Goal: Task Accomplishment & Management: Complete application form

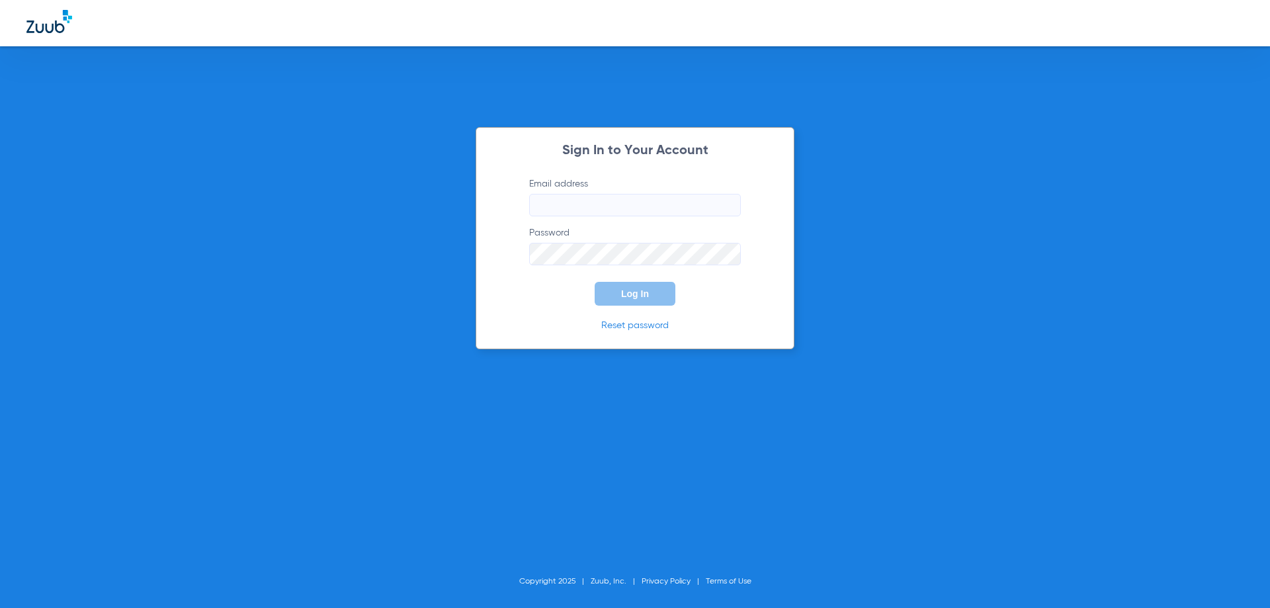
type input "[EMAIL_ADDRESS][DOMAIN_NAME]"
click at [652, 295] on button "Log In" at bounding box center [635, 294] width 81 height 24
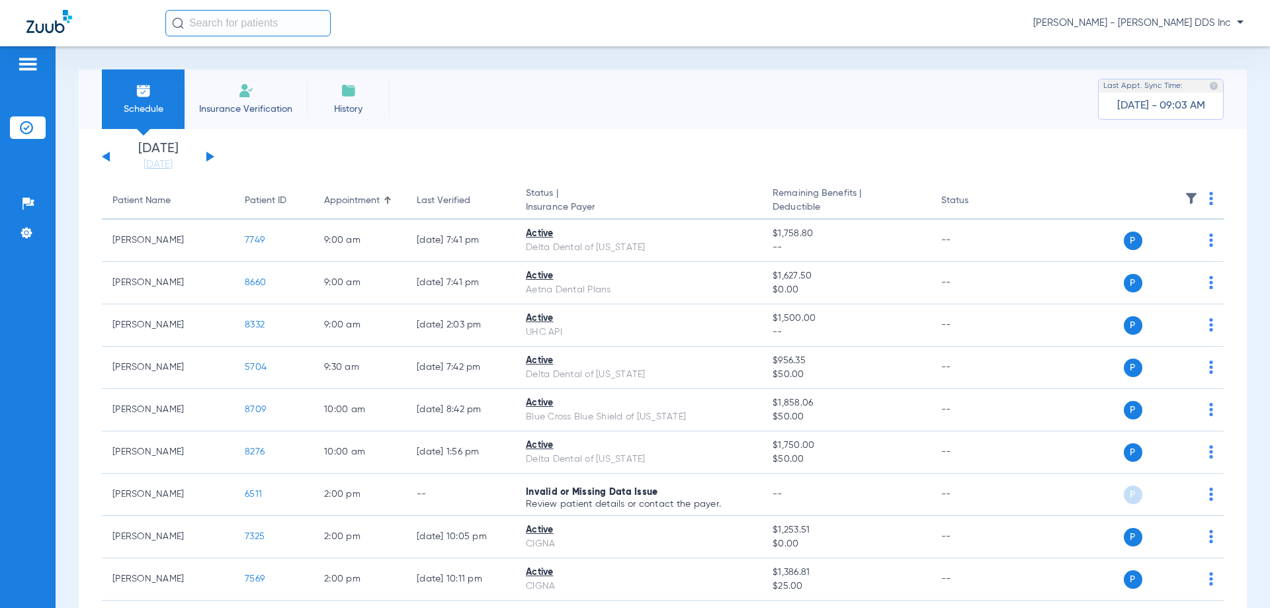
click at [228, 97] on li "Insurance Verification" at bounding box center [246, 99] width 122 height 60
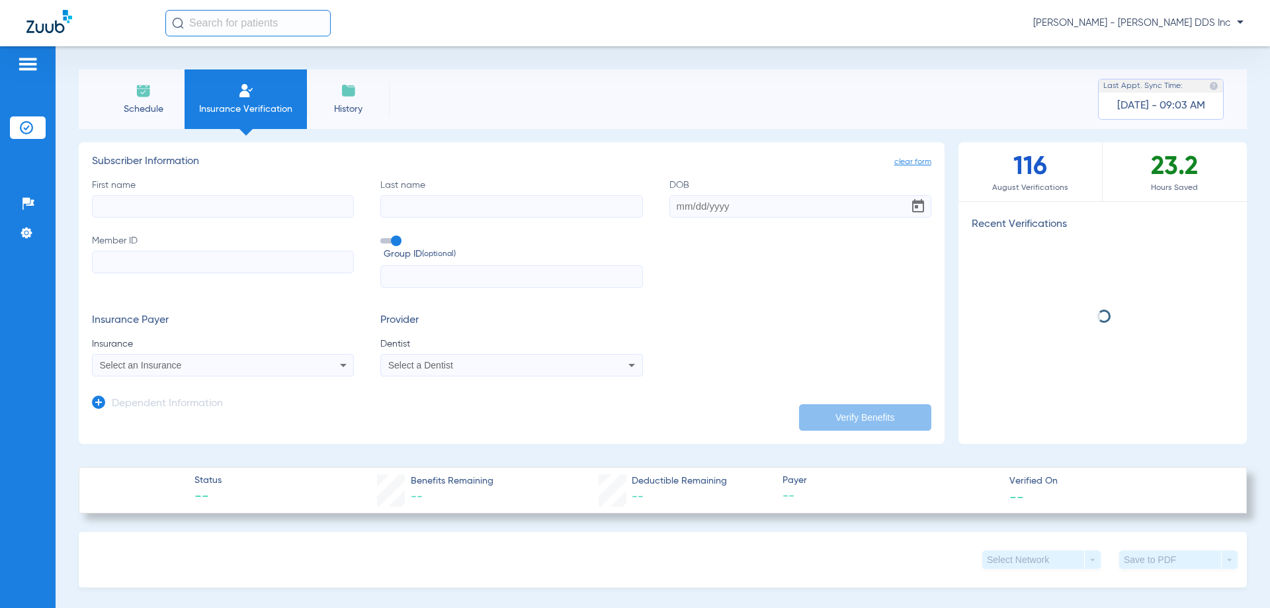
click at [202, 202] on input "First name" at bounding box center [223, 206] width 262 height 22
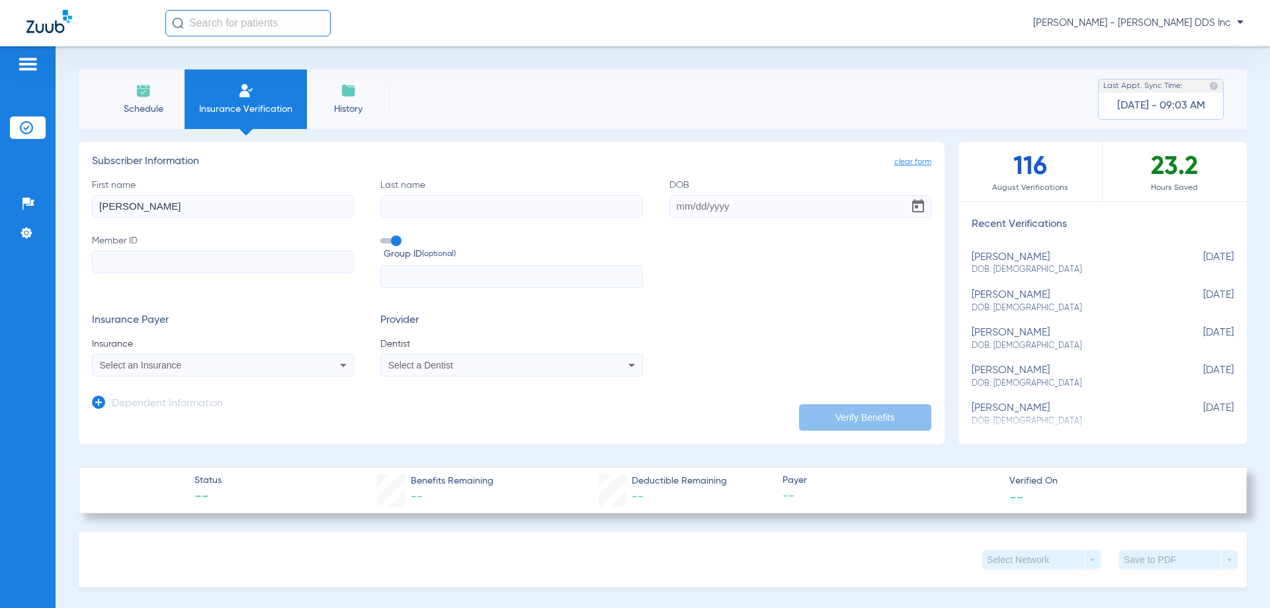
type input "[PERSON_NAME]"
type input "[DATE]"
type input "137042872001"
click at [58, 388] on div "Schedule Insurance Verification History Last Appt. Sync Time: [DATE] - 09:03 AM…" at bounding box center [663, 327] width 1214 height 562
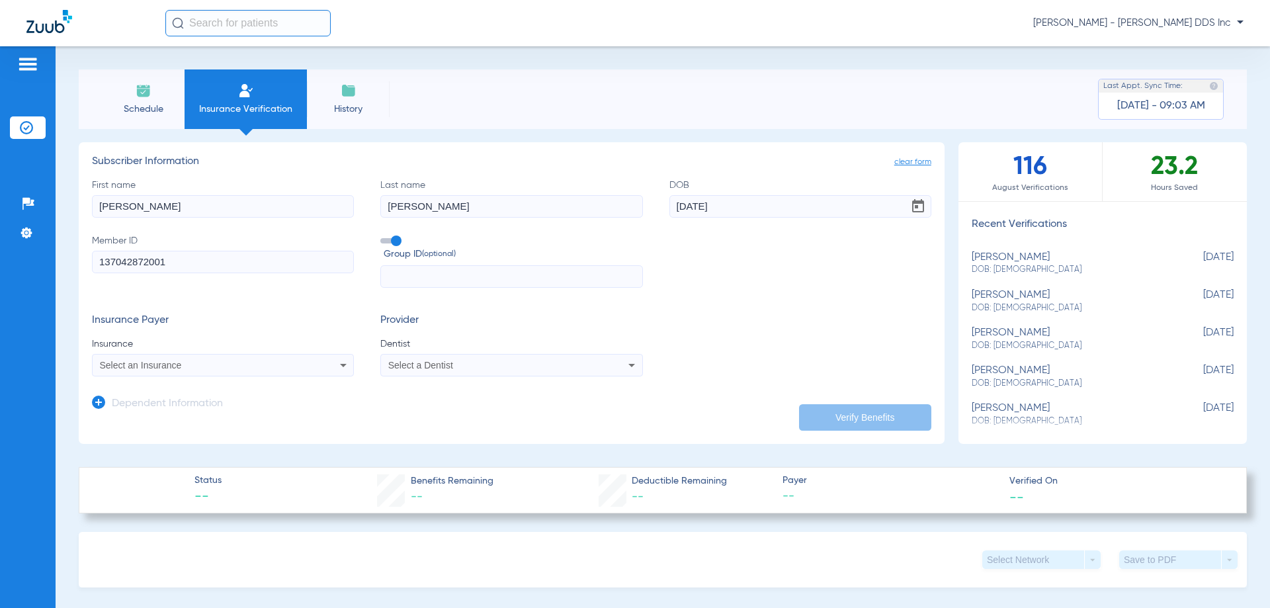
click at [161, 362] on span "Select an Insurance" at bounding box center [141, 365] width 82 height 11
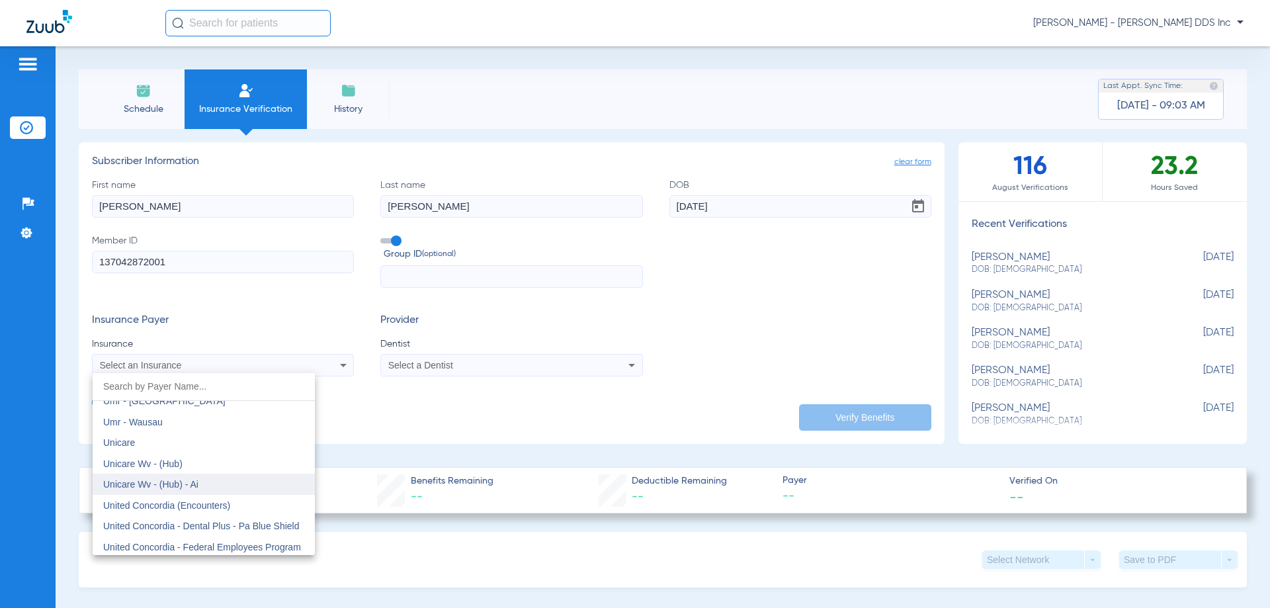
scroll to position [7785, 0]
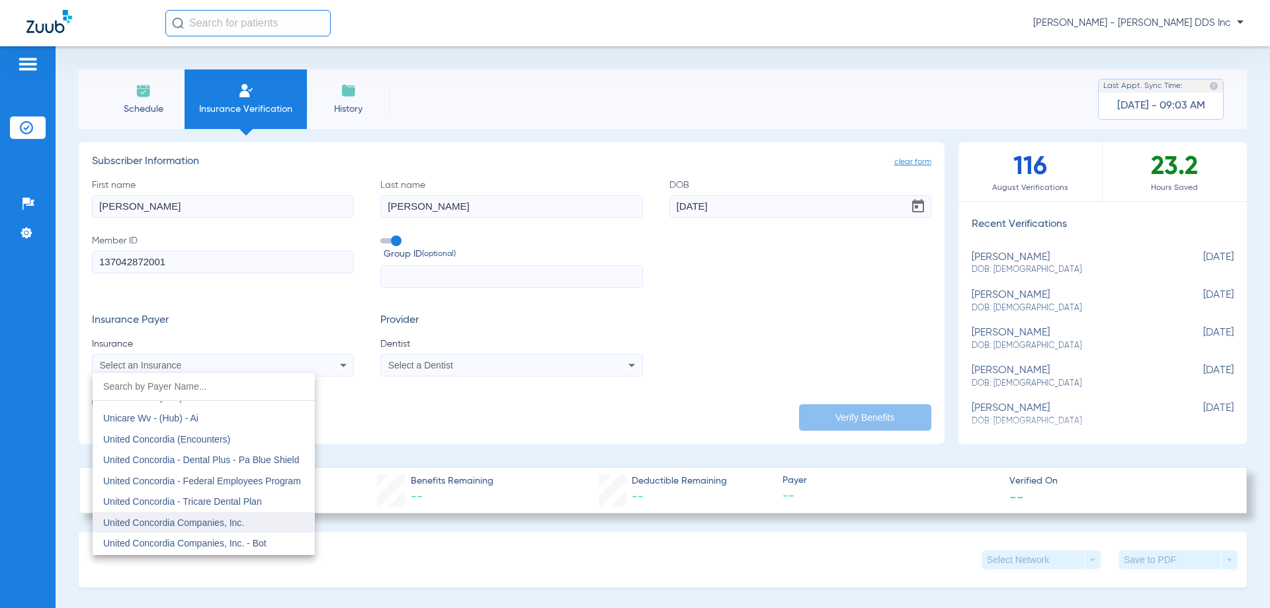
click at [245, 517] on mat-option "United Concordia Companies, Inc." at bounding box center [204, 522] width 222 height 21
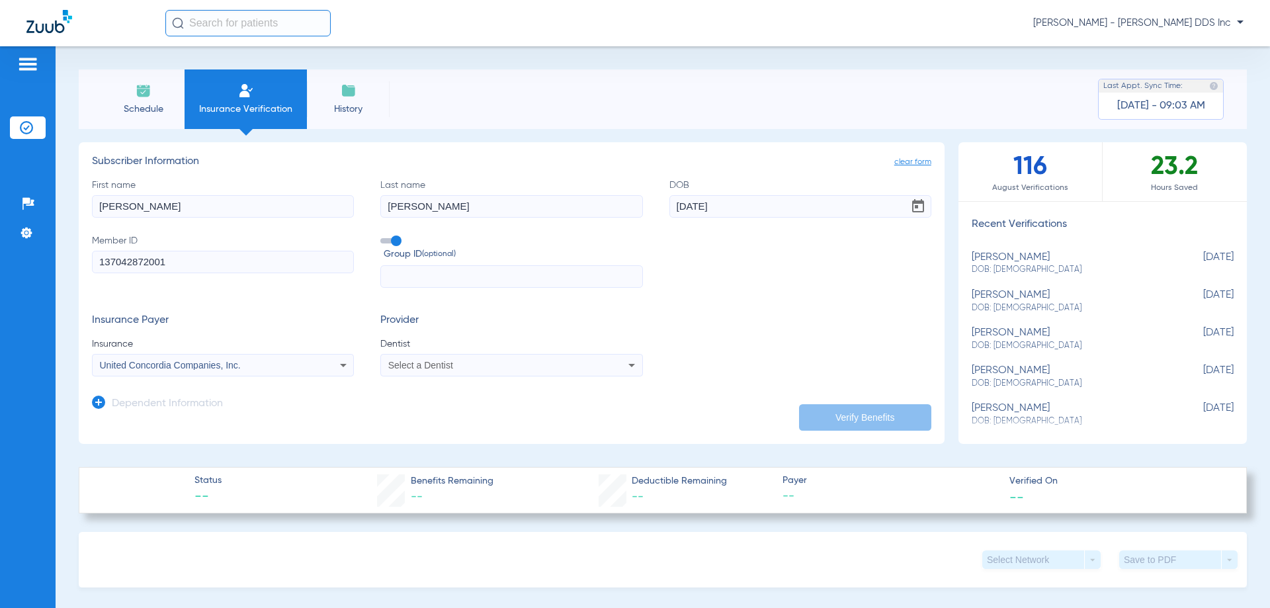
click at [517, 357] on div "Select a Dentist" at bounding box center [511, 365] width 261 height 16
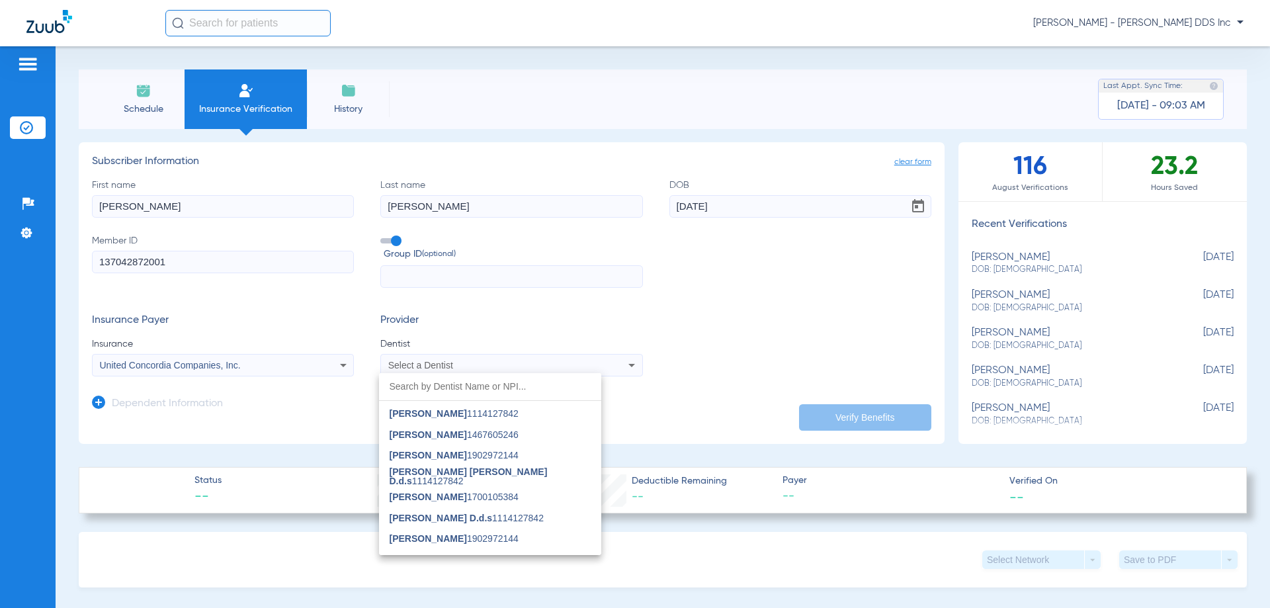
scroll to position [54, 0]
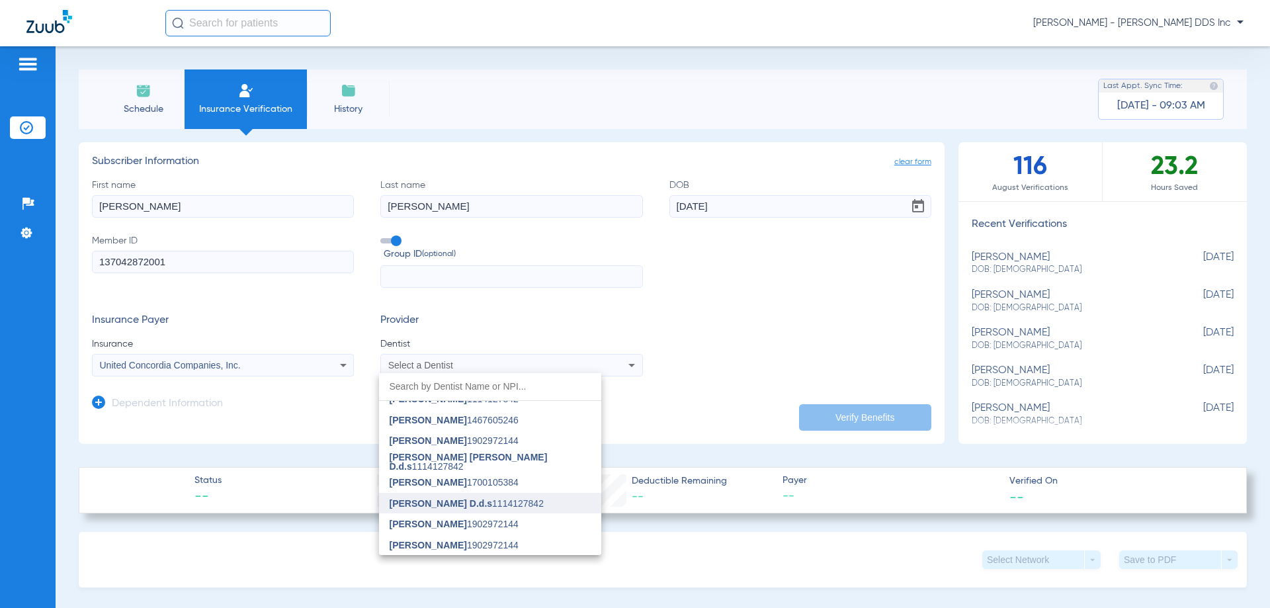
click at [421, 501] on span "[PERSON_NAME] D.d.s" at bounding box center [441, 503] width 103 height 11
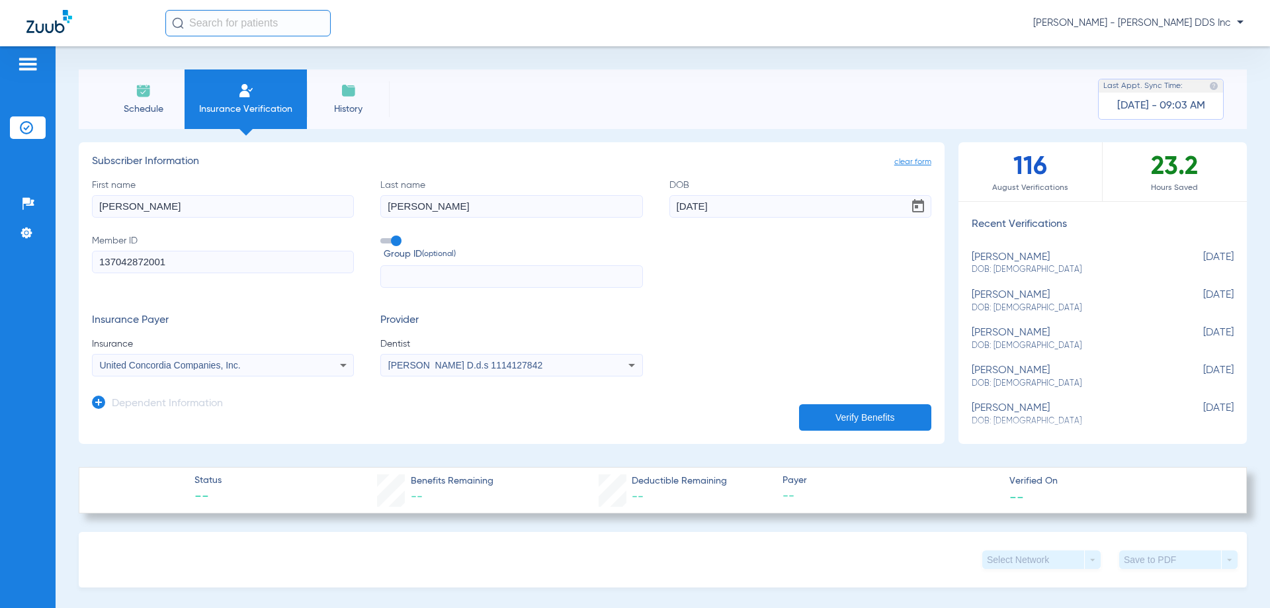
click at [901, 416] on button "Verify Benefits" at bounding box center [865, 417] width 132 height 26
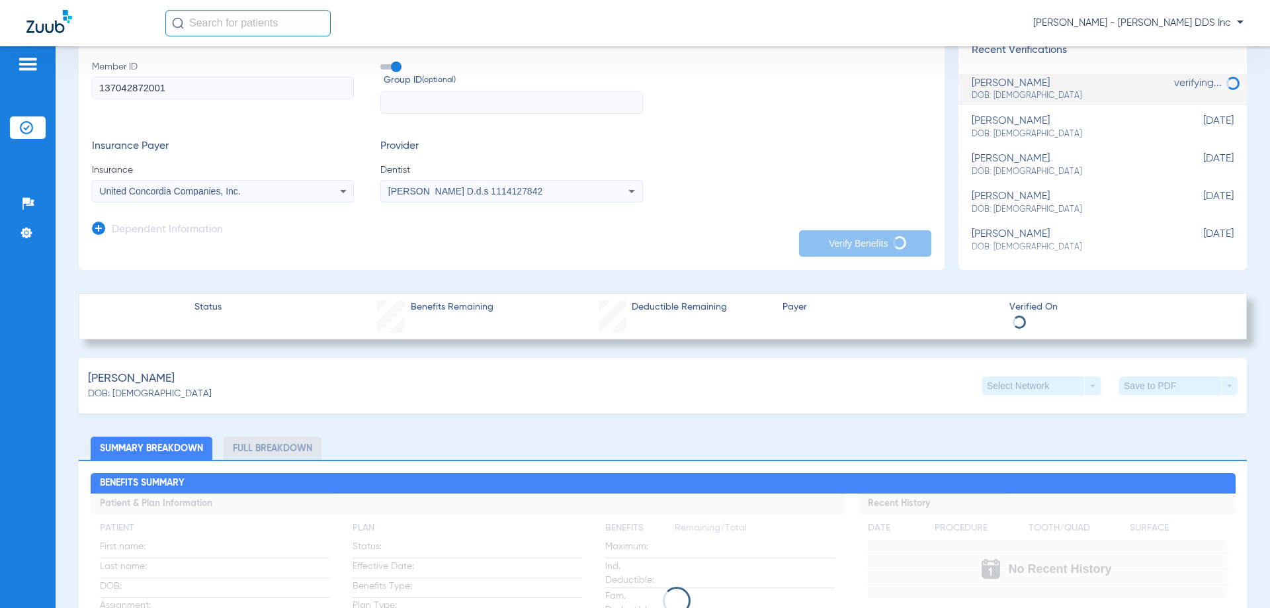
scroll to position [0, 0]
